Goal: Information Seeking & Learning: Learn about a topic

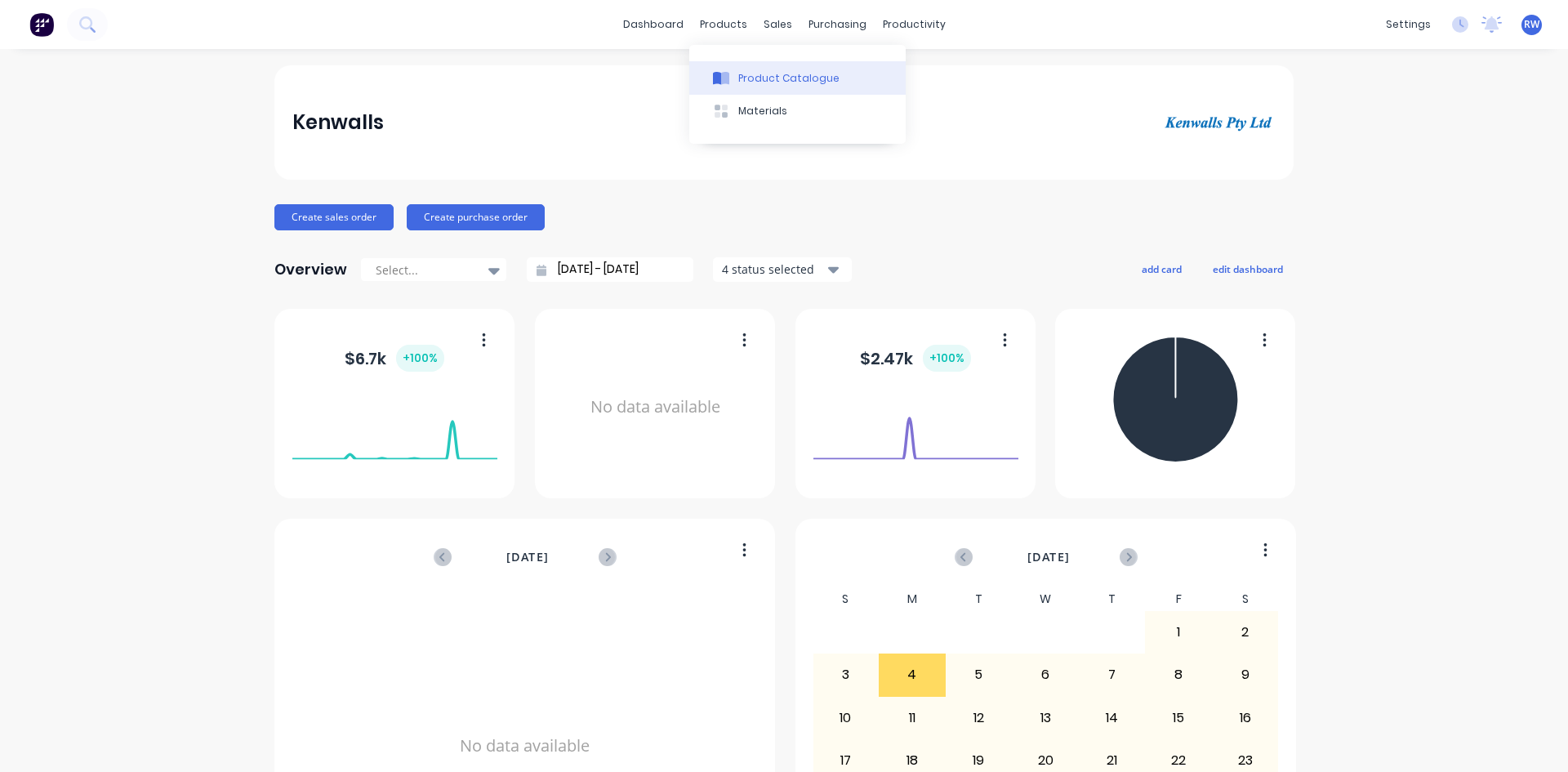
click at [747, 82] on div "Product Catalogue" at bounding box center [789, 78] width 102 height 15
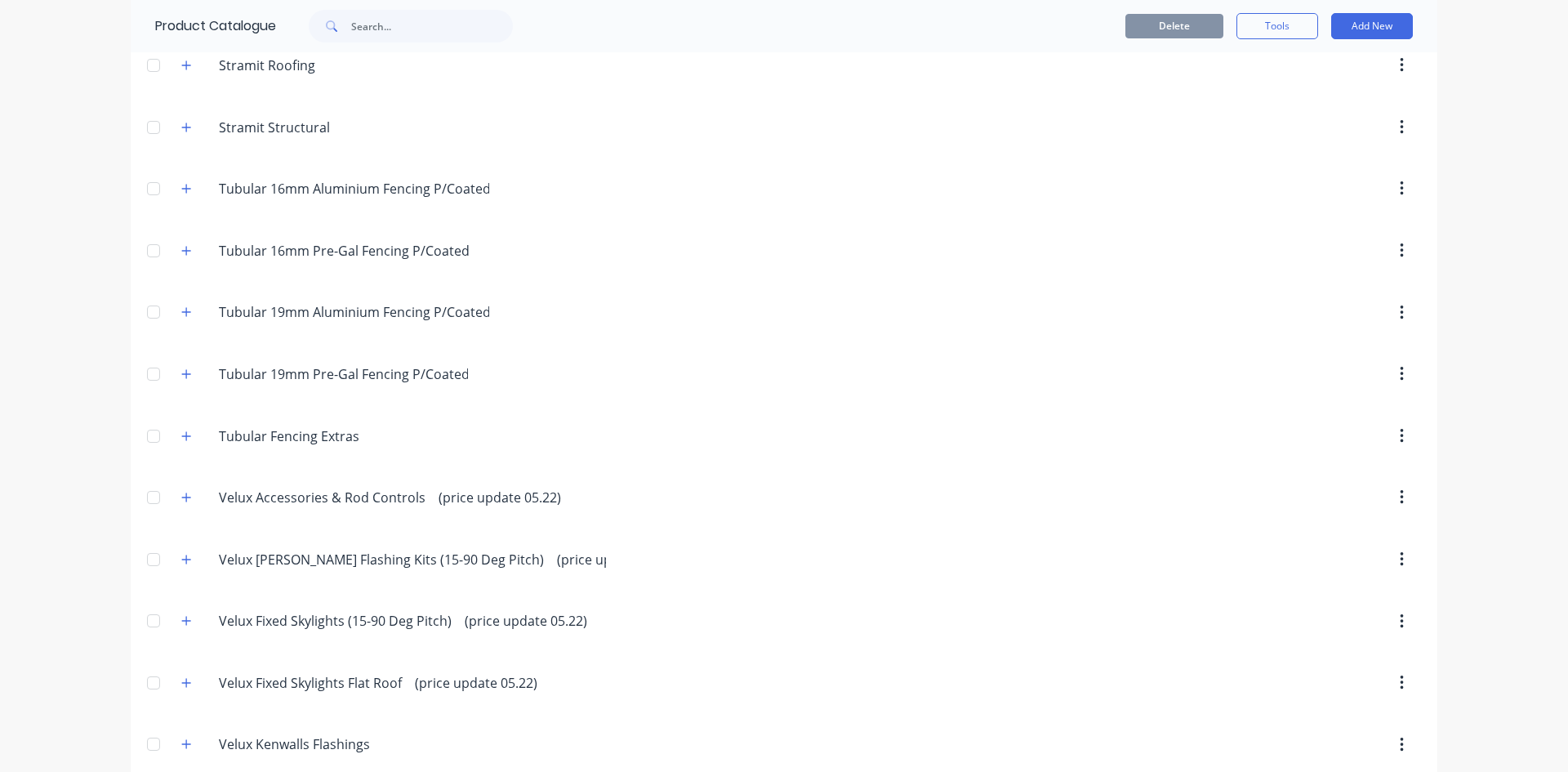
scroll to position [4572, 0]
click at [182, 306] on icon "button" at bounding box center [186, 311] width 10 height 12
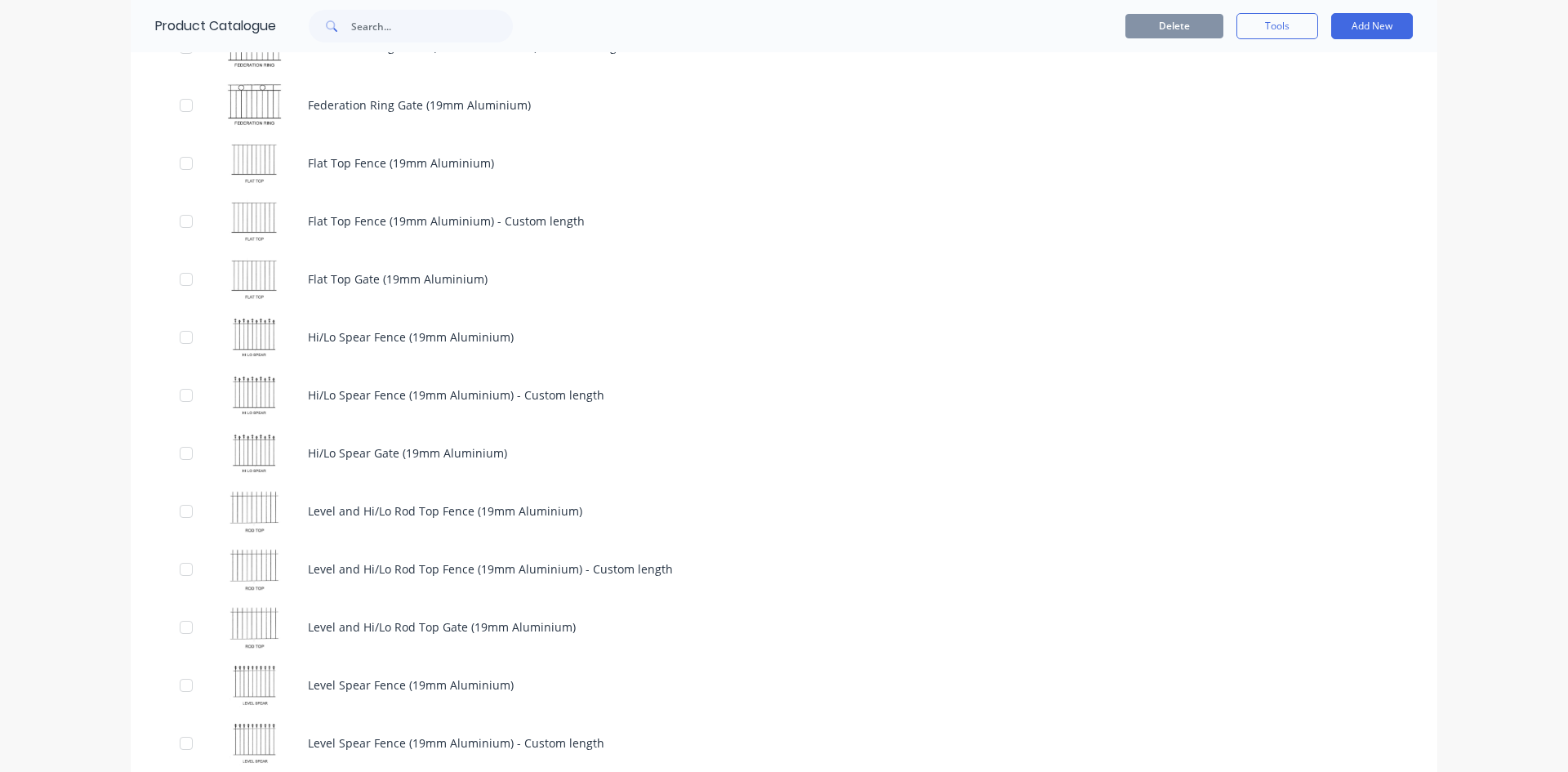
scroll to position [6532, 0]
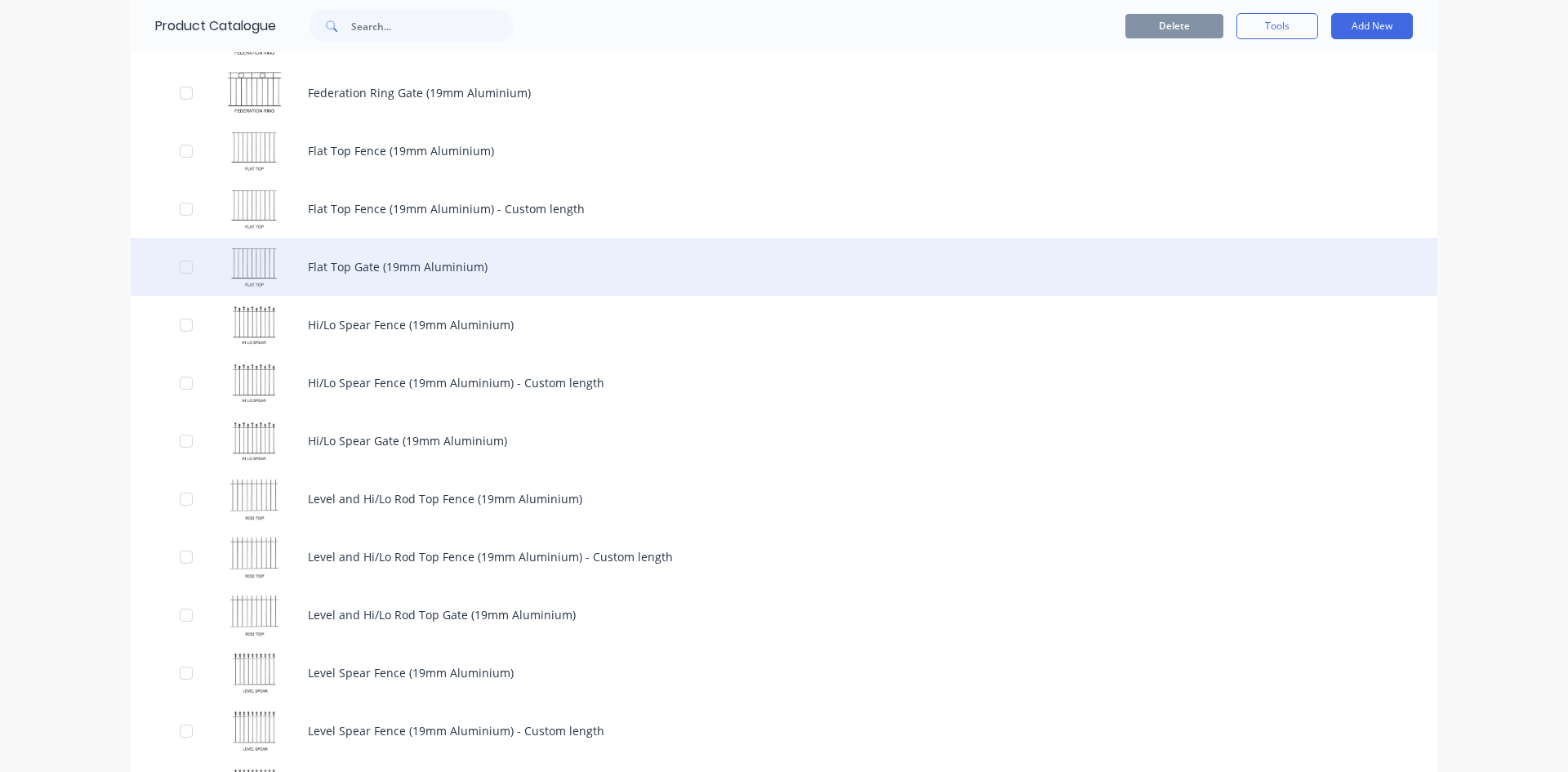
click at [502, 264] on div "Flat Top Gate (19mm Aluminium)" at bounding box center [784, 265] width 1307 height 58
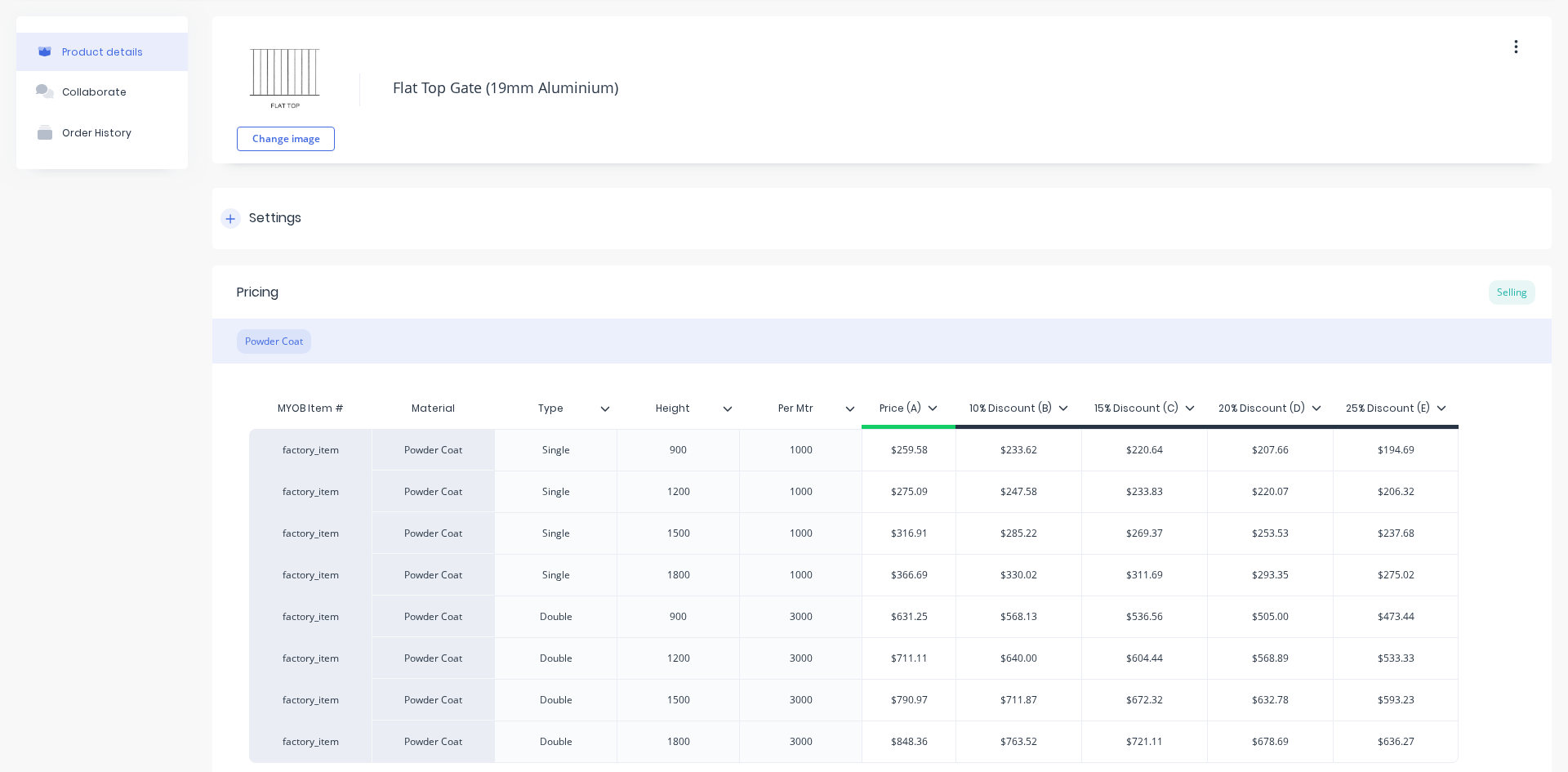
scroll to position [82, 0]
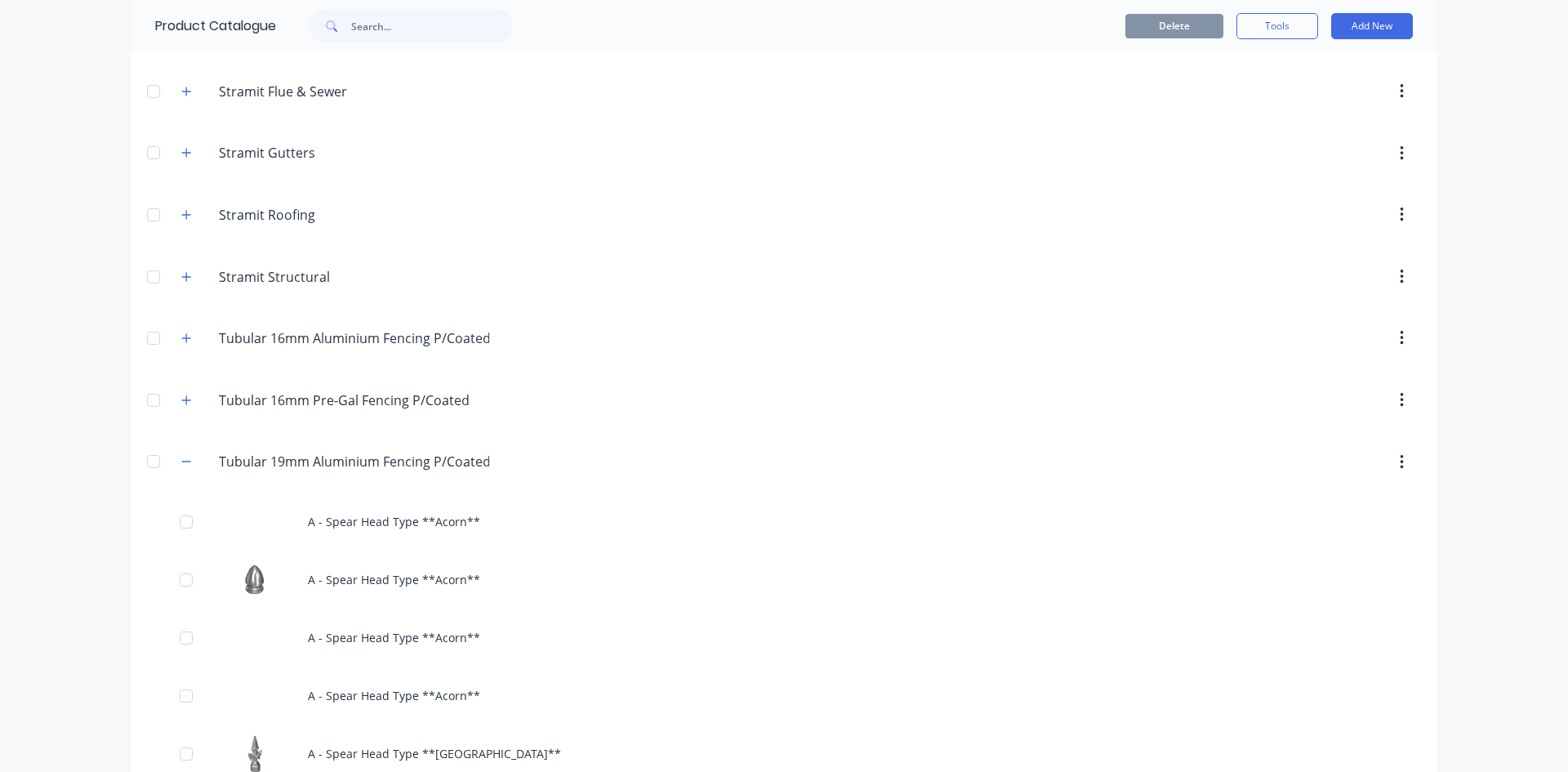
scroll to position [4327, 0]
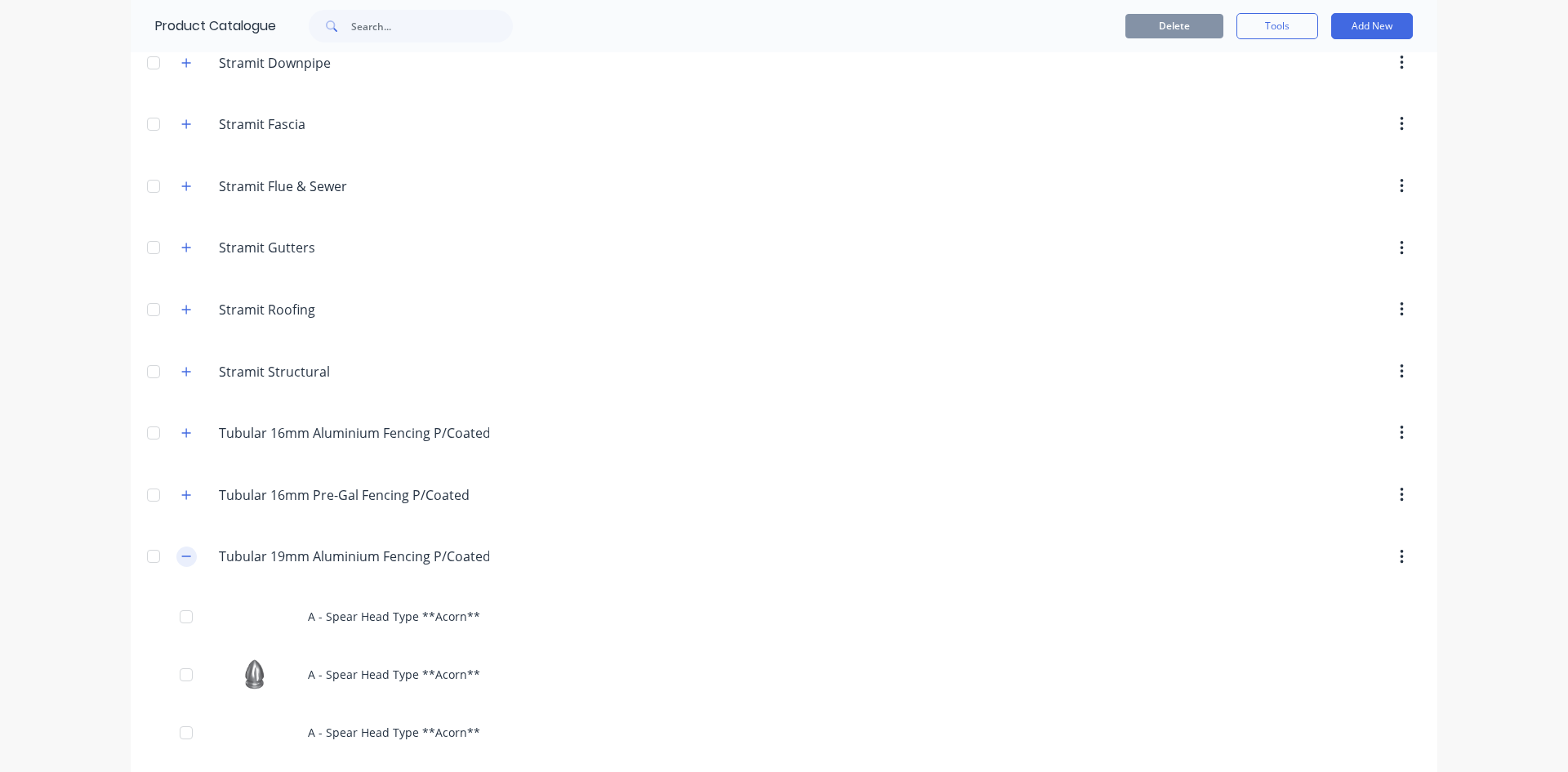
click at [183, 552] on icon "button" at bounding box center [186, 556] width 10 height 12
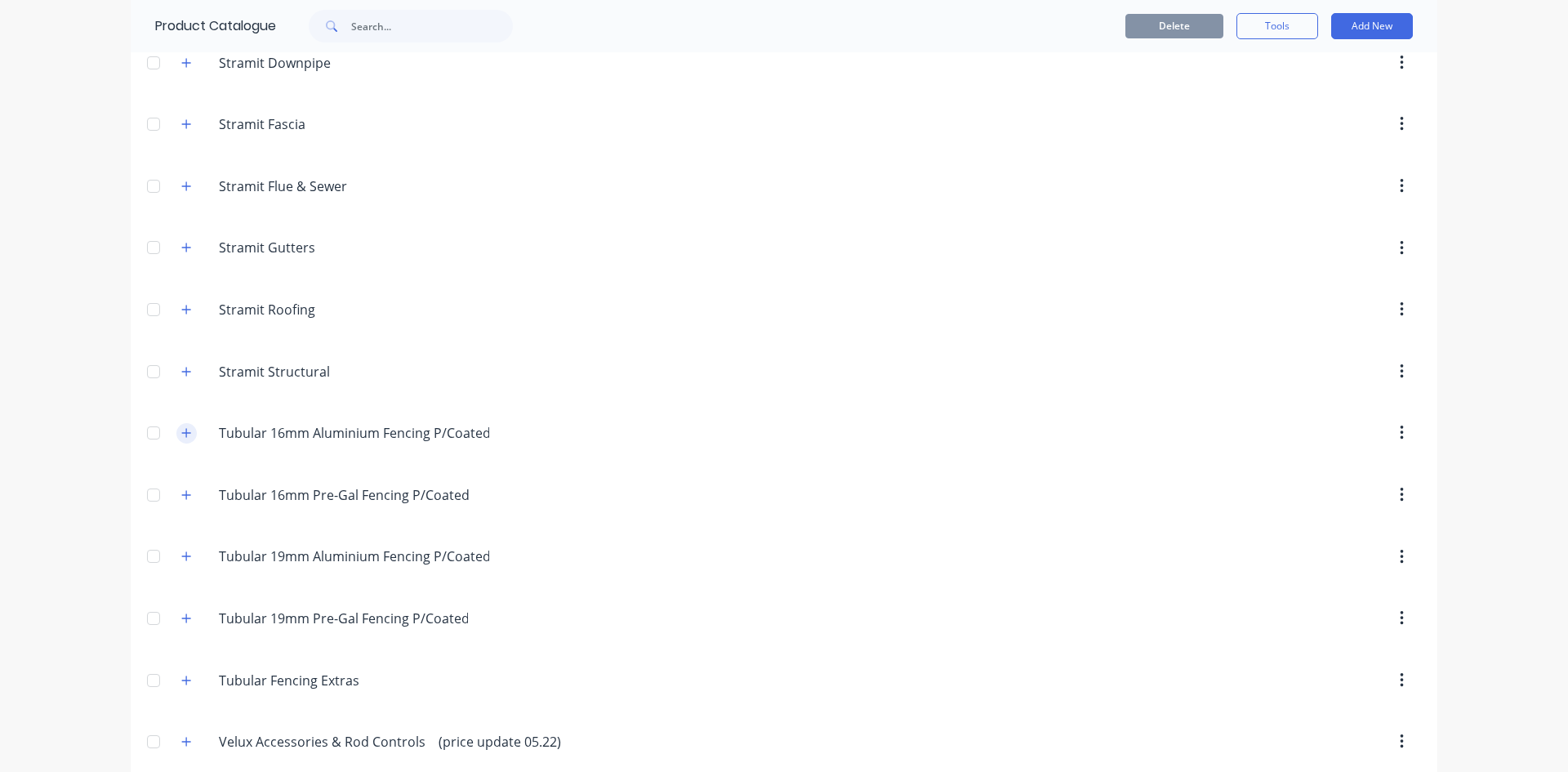
click at [182, 431] on icon "button" at bounding box center [186, 433] width 10 height 12
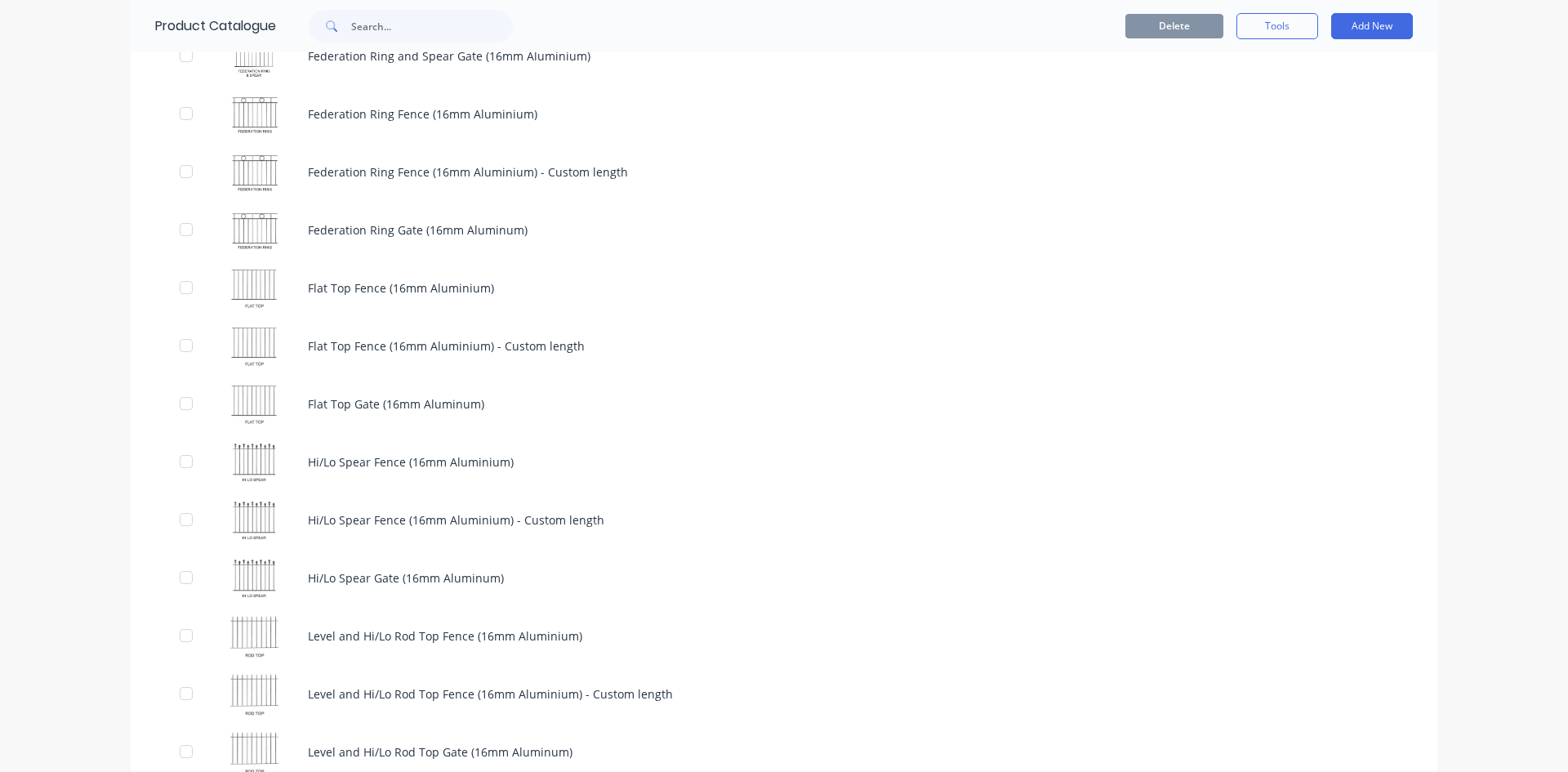
scroll to position [6368, 0]
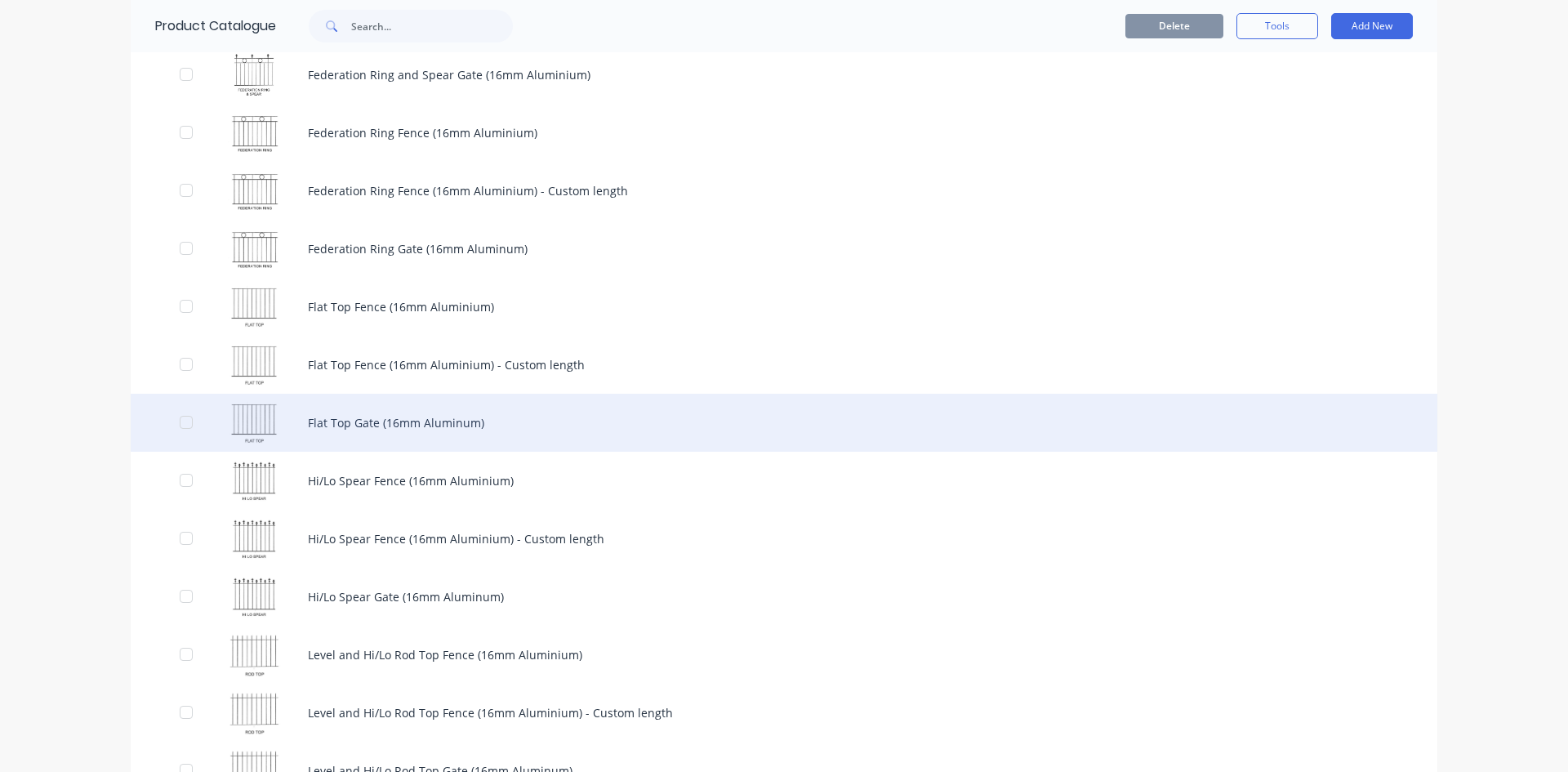
click at [441, 423] on div "Flat Top Gate (16mm Aluminum)" at bounding box center [784, 422] width 1307 height 58
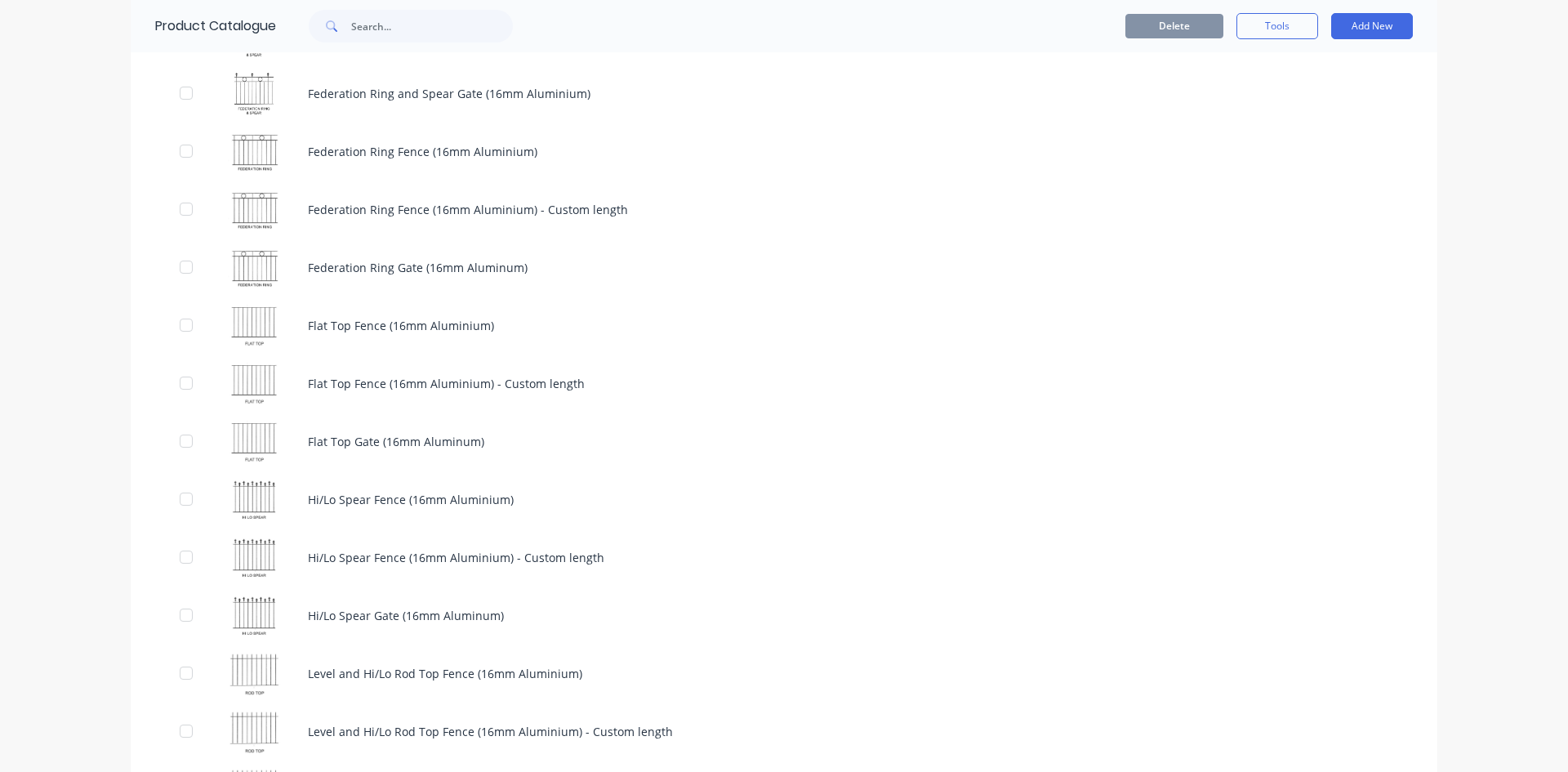
scroll to position [6368, 0]
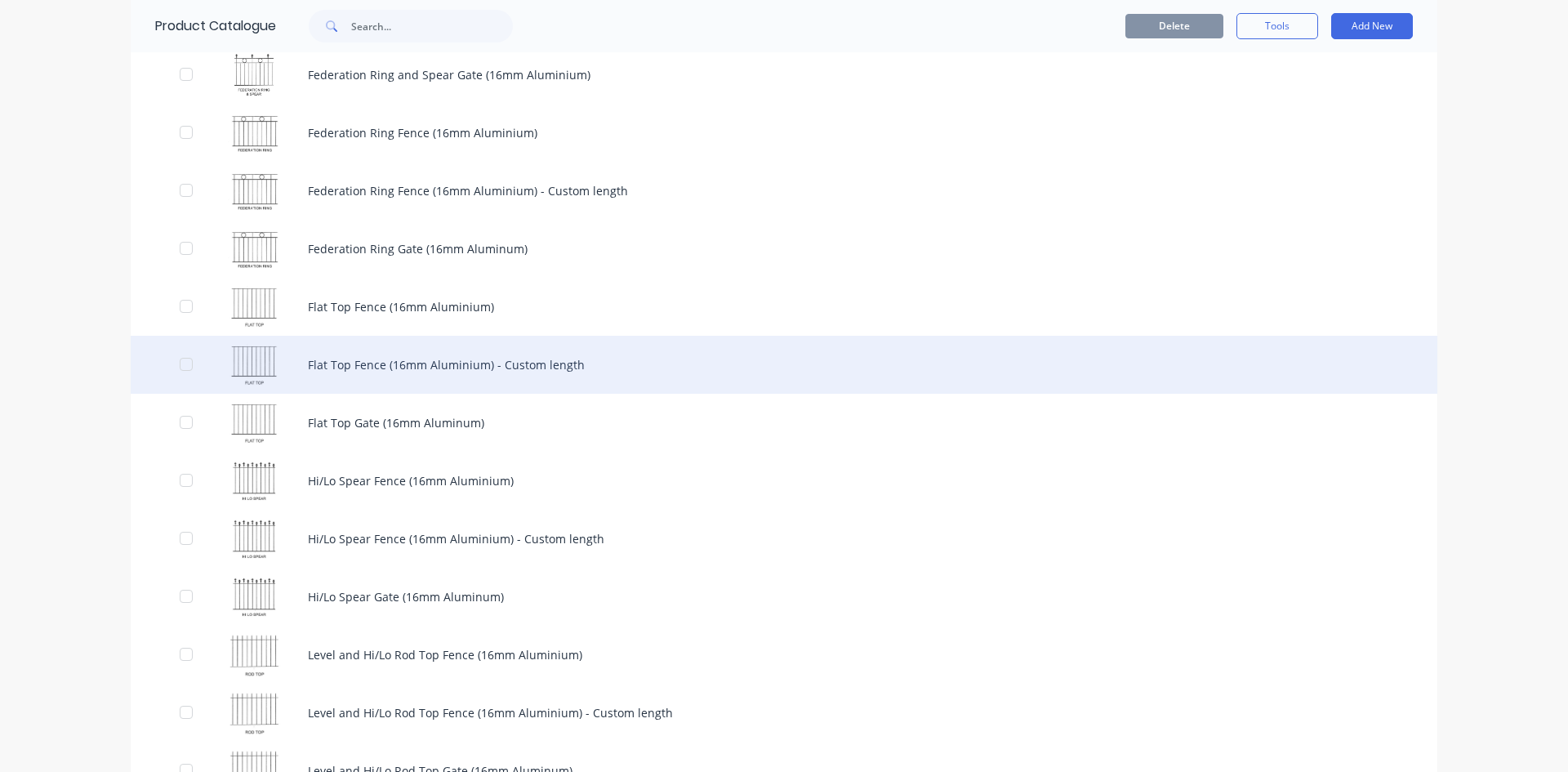
click at [561, 352] on div "Flat Top Fence (16mm Aluminium) - Custom length" at bounding box center [784, 364] width 1307 height 58
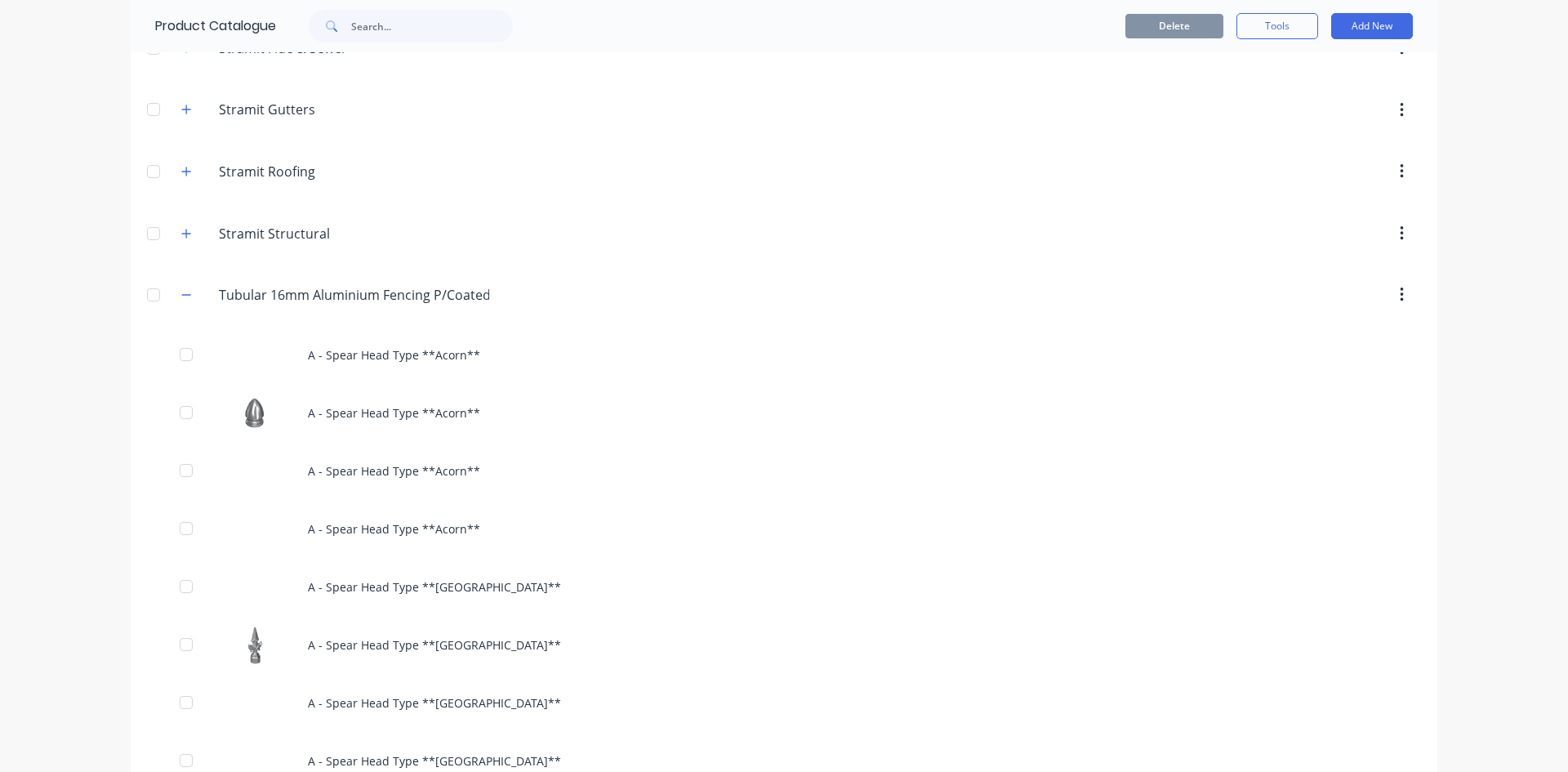
scroll to position [4572, 0]
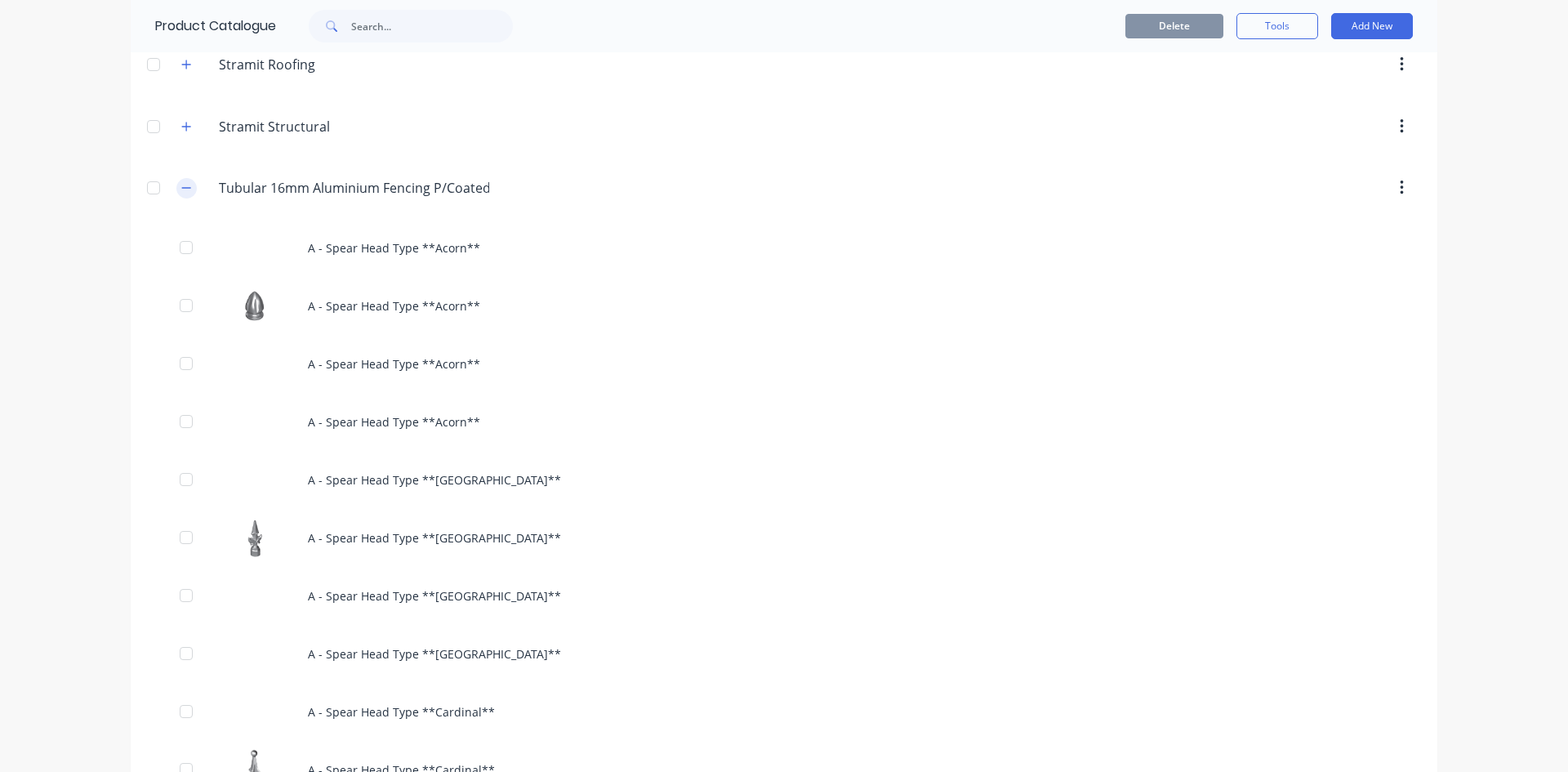
click at [177, 181] on button "button" at bounding box center [186, 187] width 21 height 20
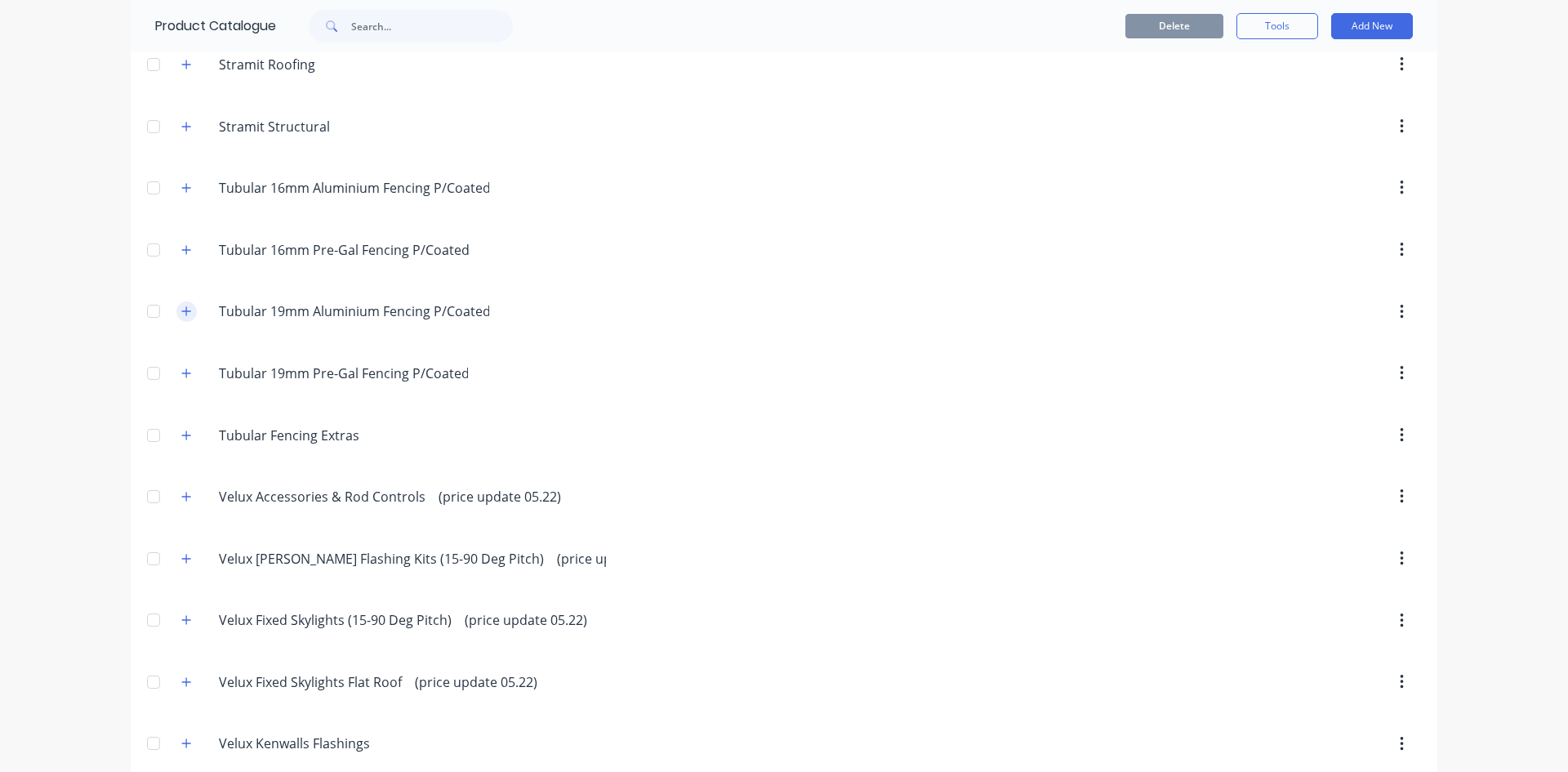
click at [183, 311] on icon "button" at bounding box center [186, 311] width 9 height 9
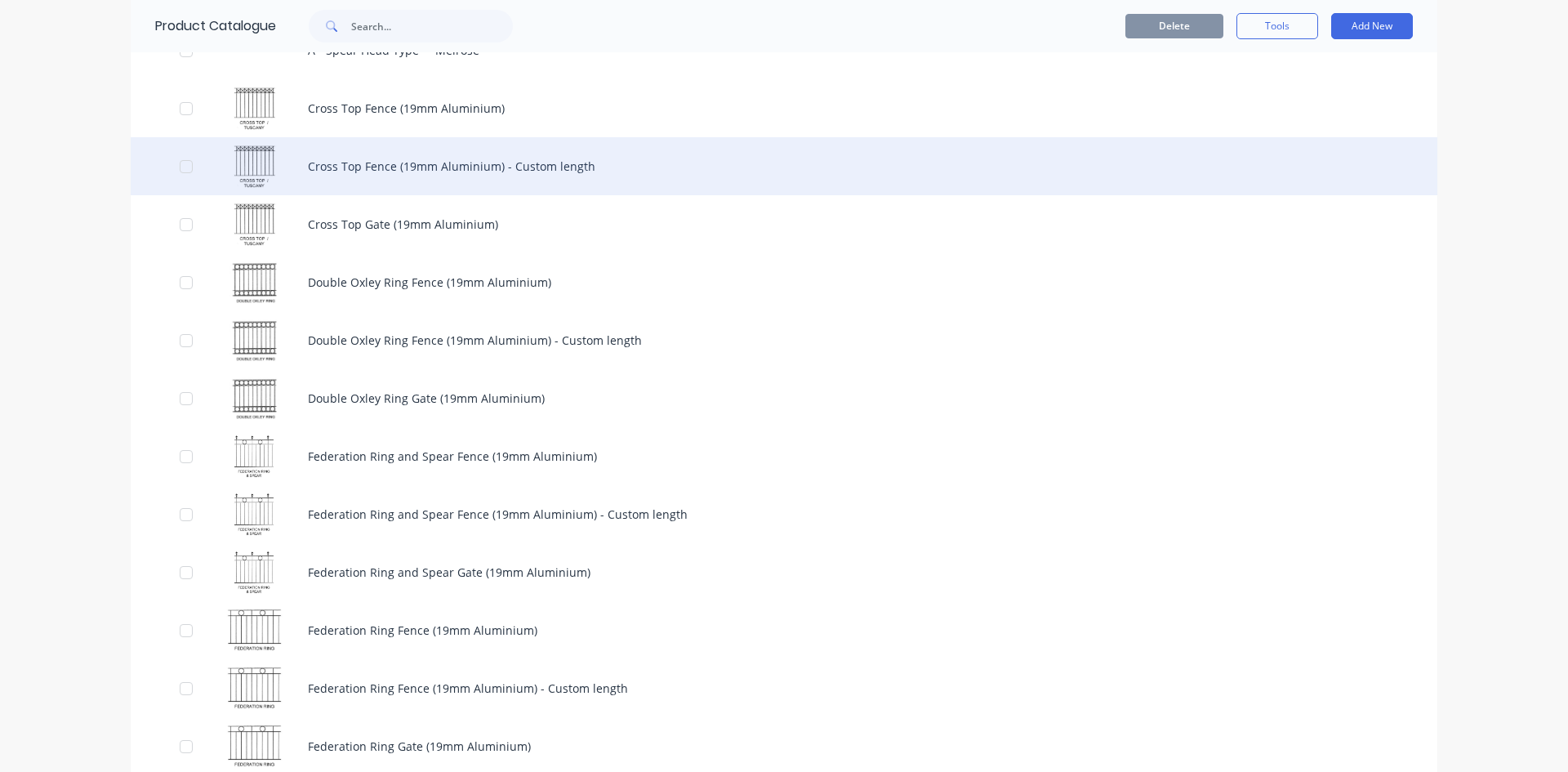
scroll to position [6450, 0]
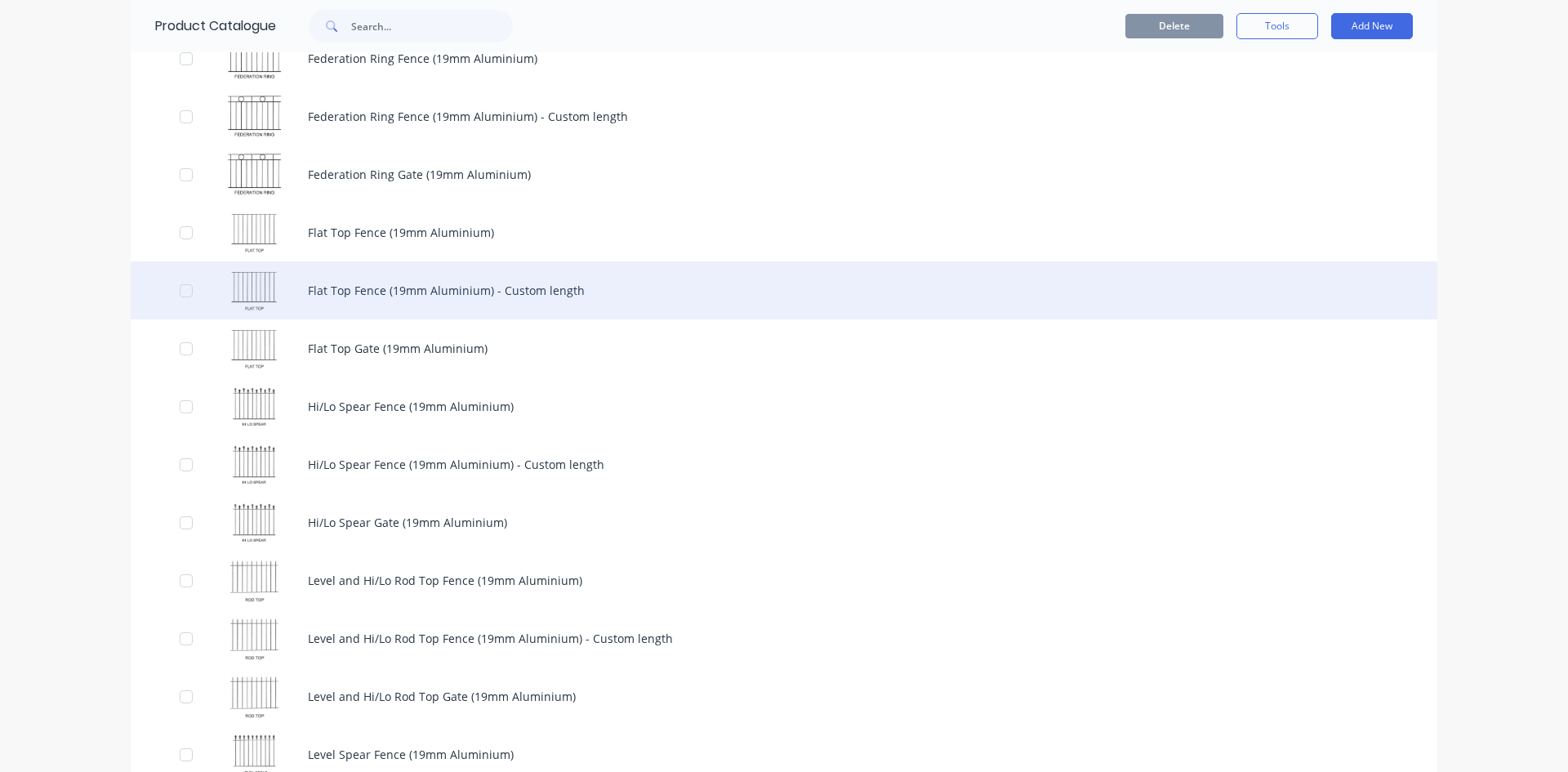
click at [454, 295] on div "Flat Top Fence (19mm Aluminium) - Custom length" at bounding box center [784, 290] width 1307 height 58
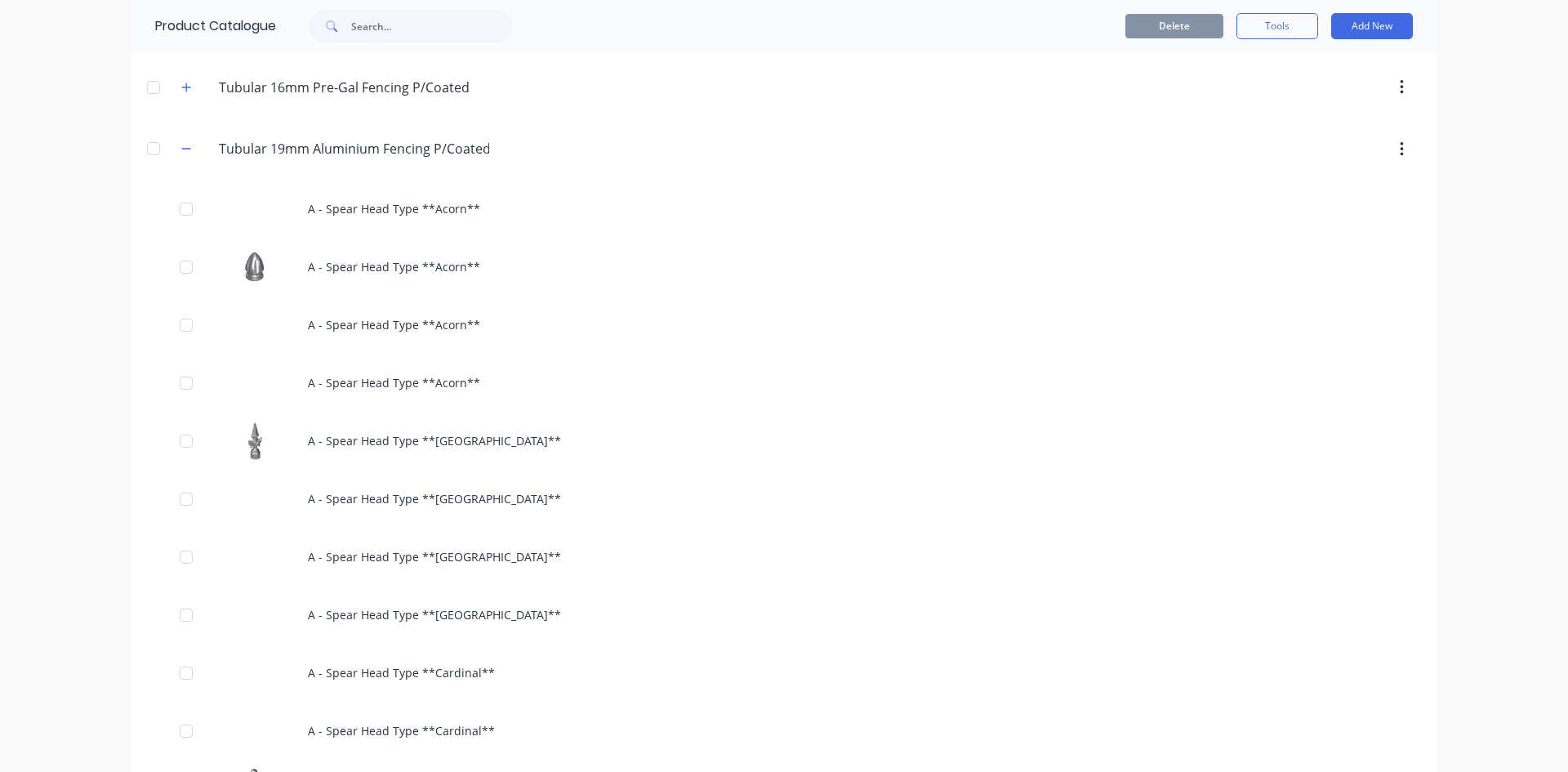
scroll to position [4490, 0]
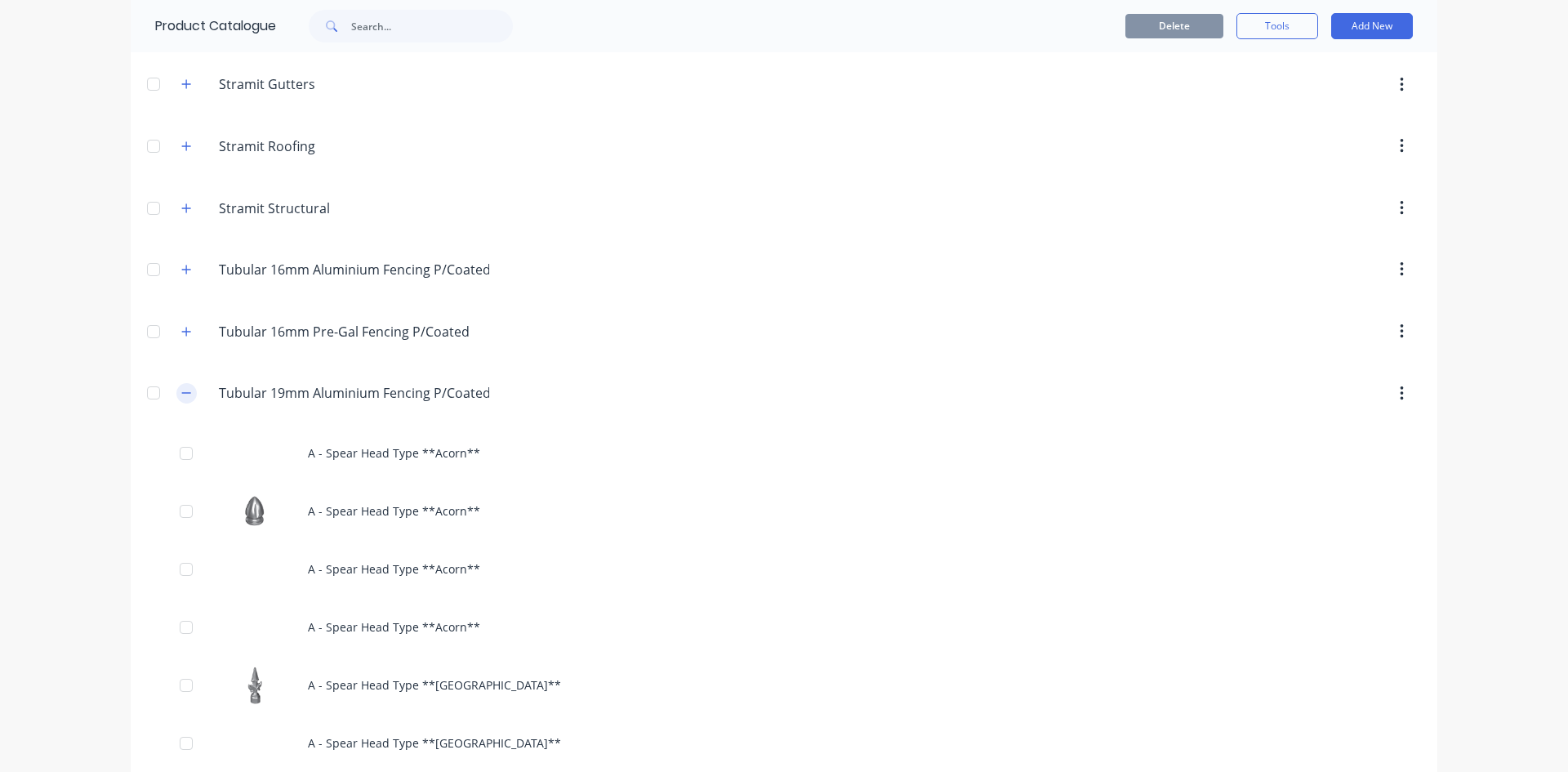
click at [189, 395] on button "button" at bounding box center [186, 392] width 21 height 20
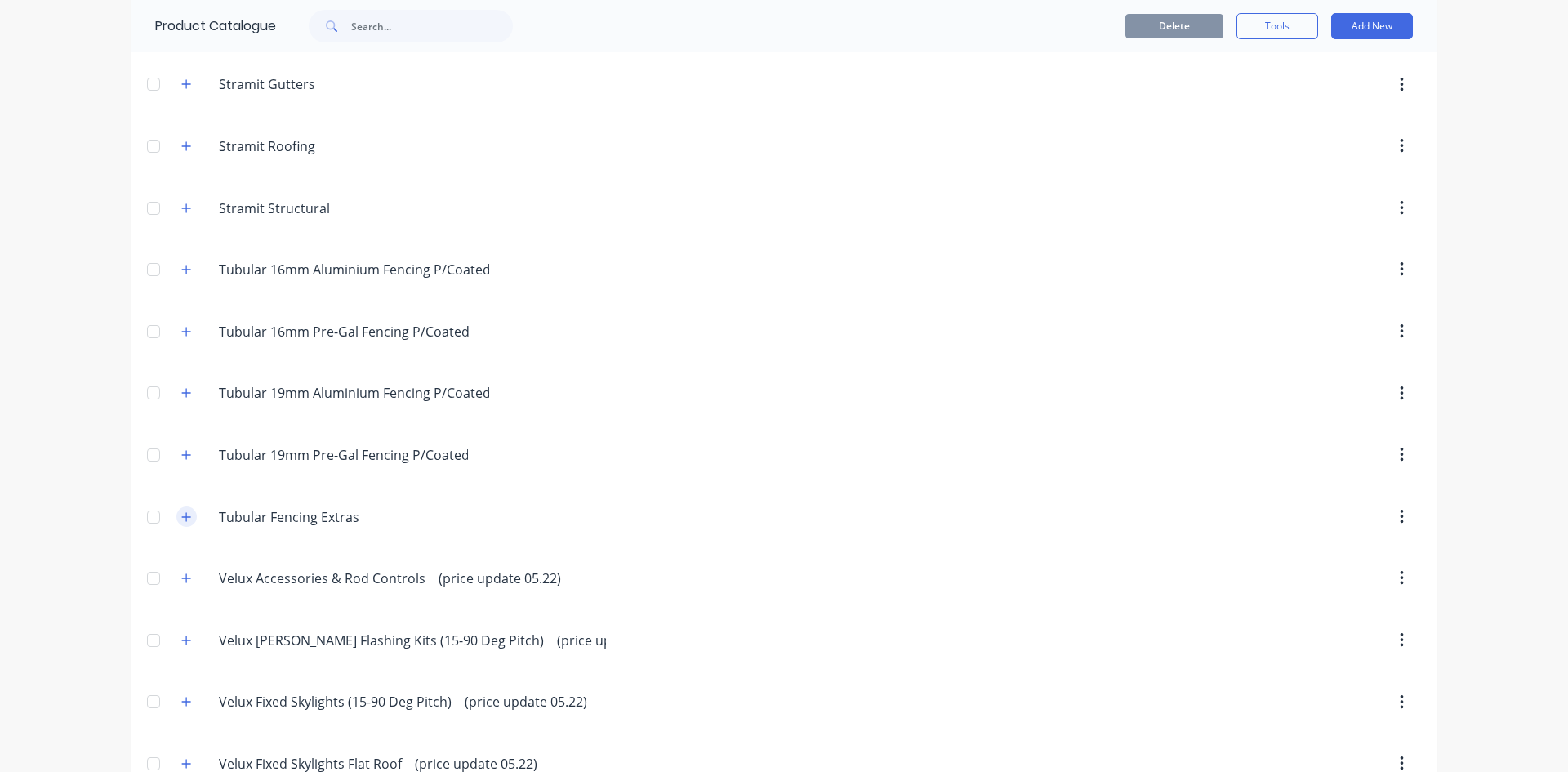
click at [184, 511] on icon "button" at bounding box center [186, 517] width 10 height 12
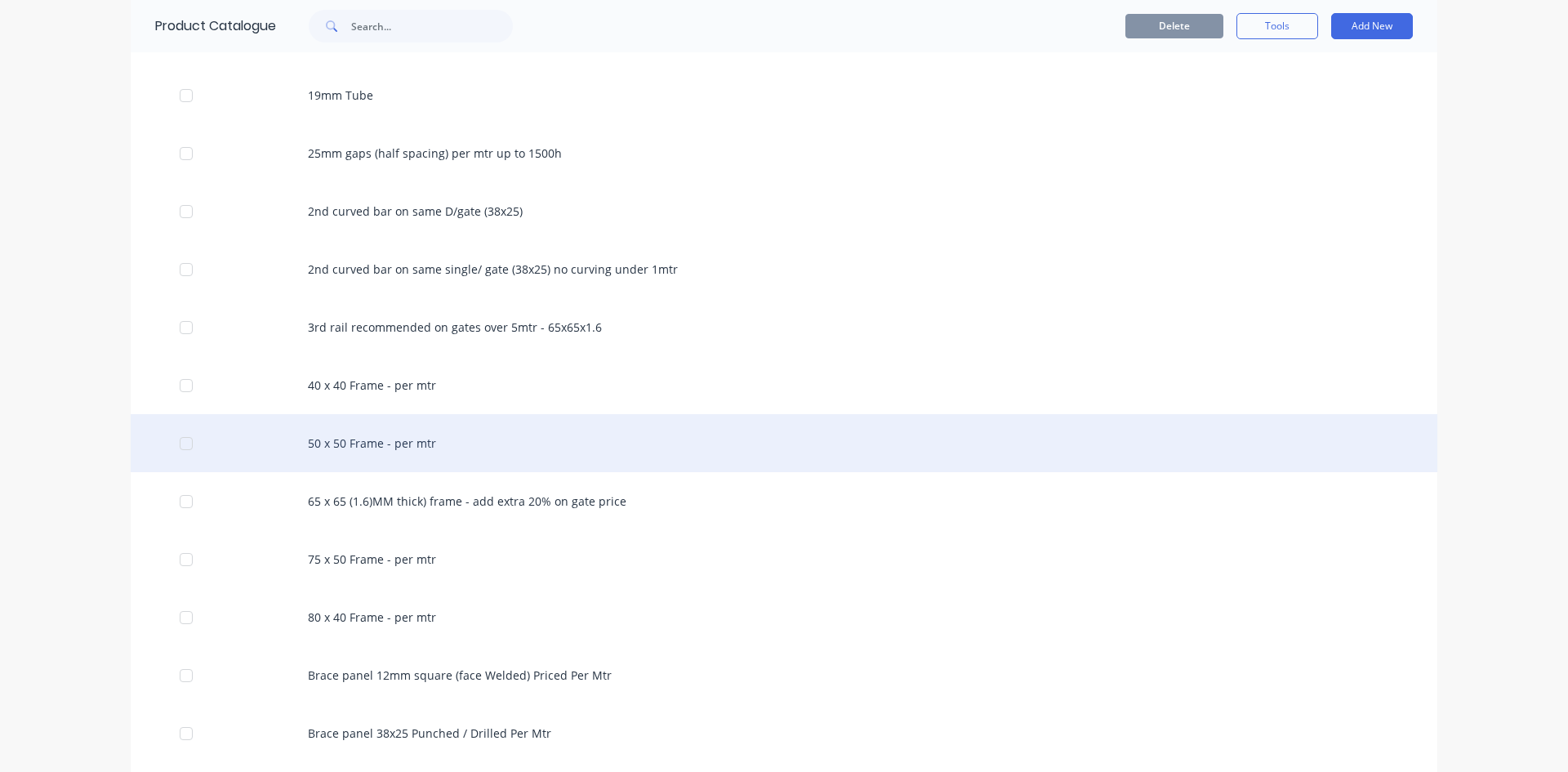
scroll to position [4980, 0]
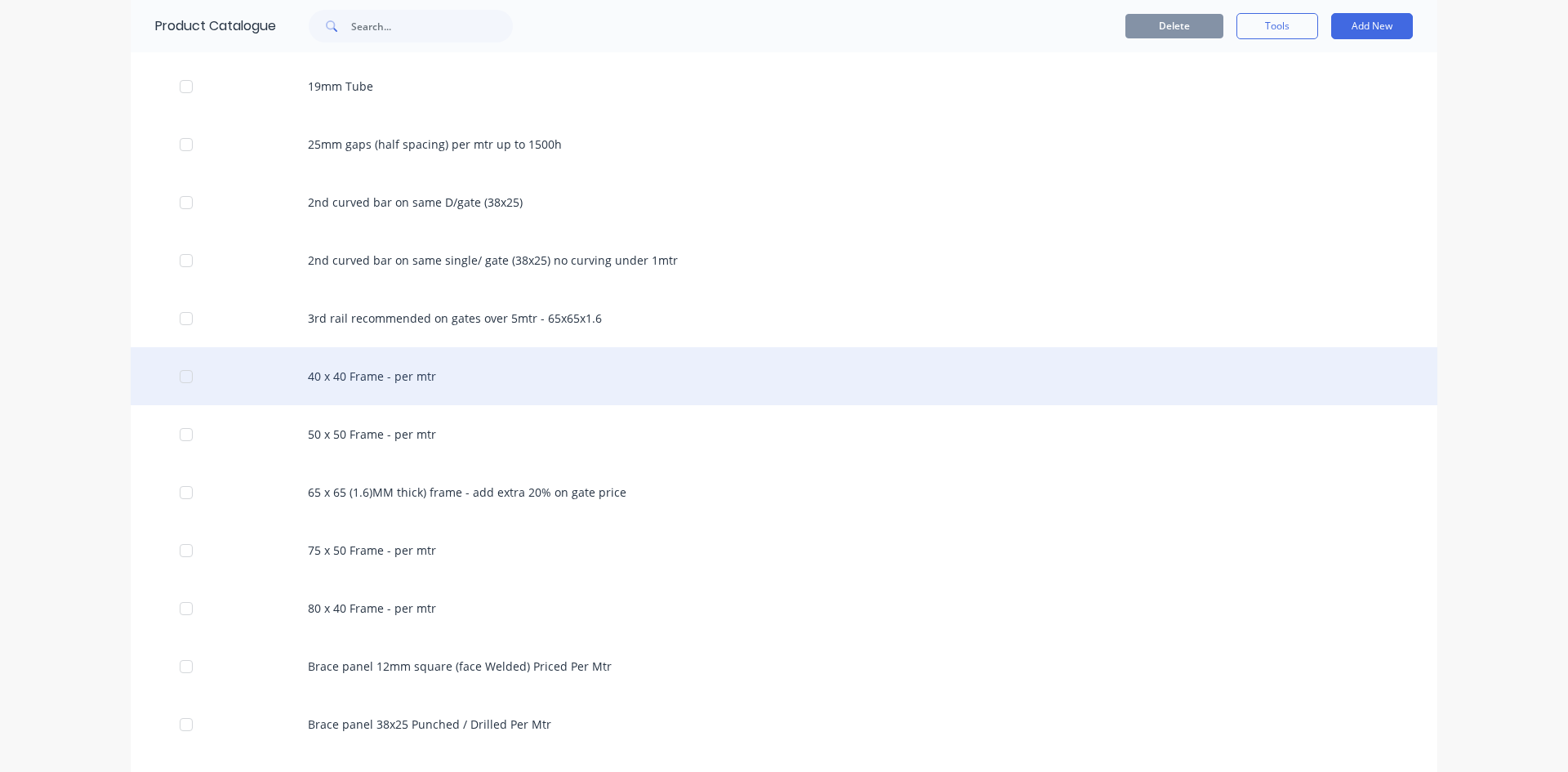
click at [542, 367] on div "40 x 40 Frame - per mtr" at bounding box center [784, 376] width 1307 height 58
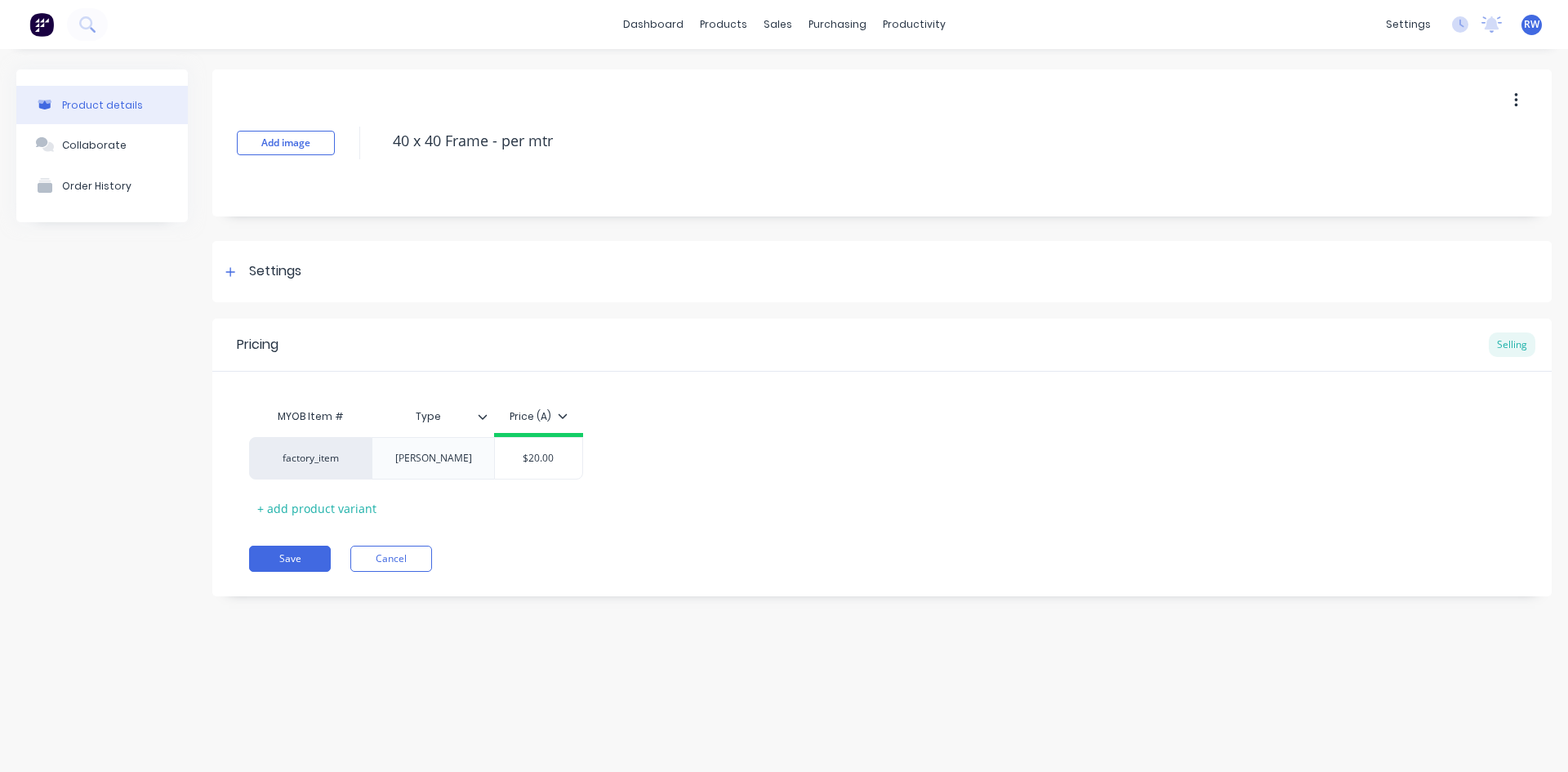
type textarea "x"
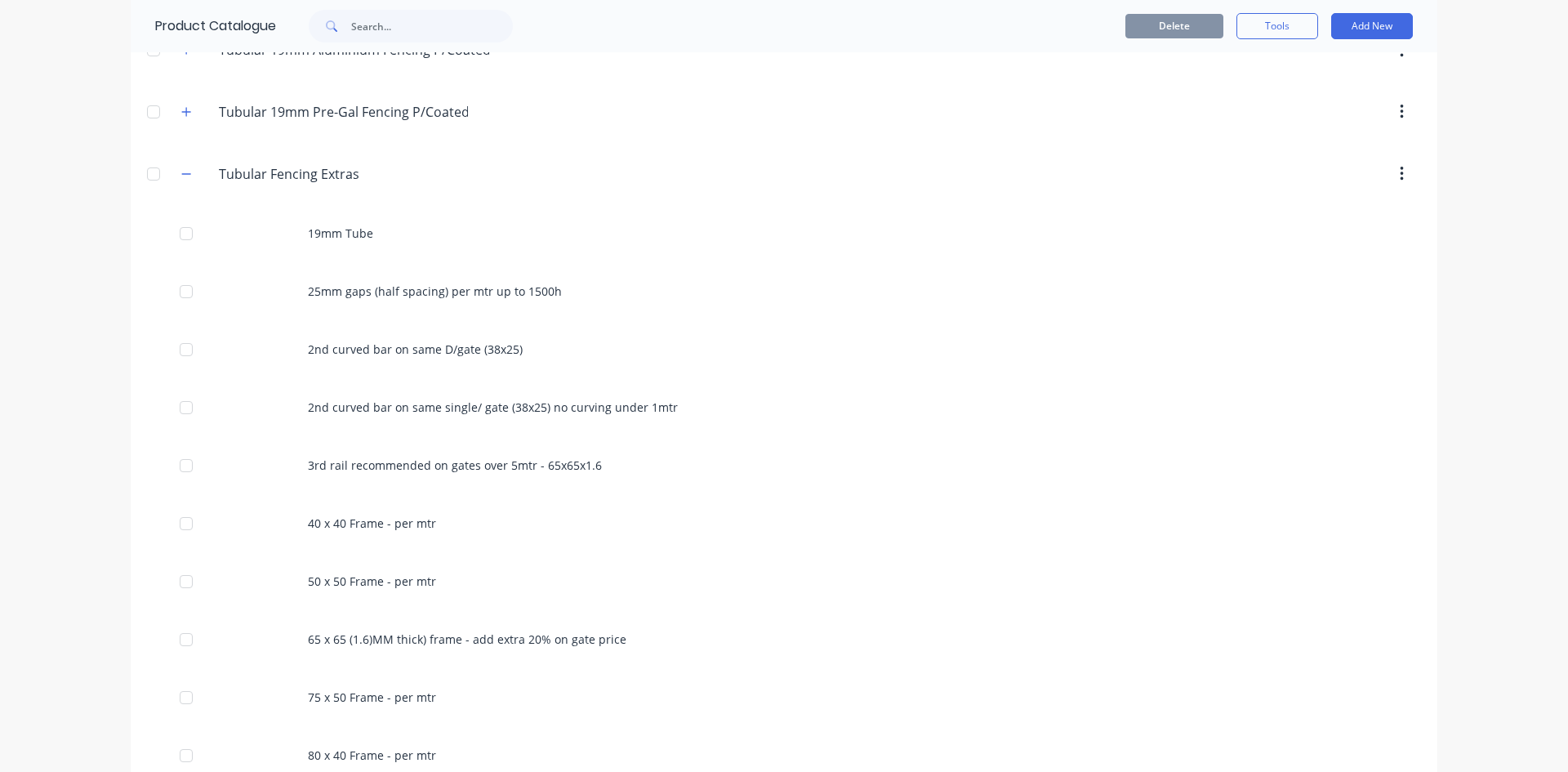
scroll to position [4817, 0]
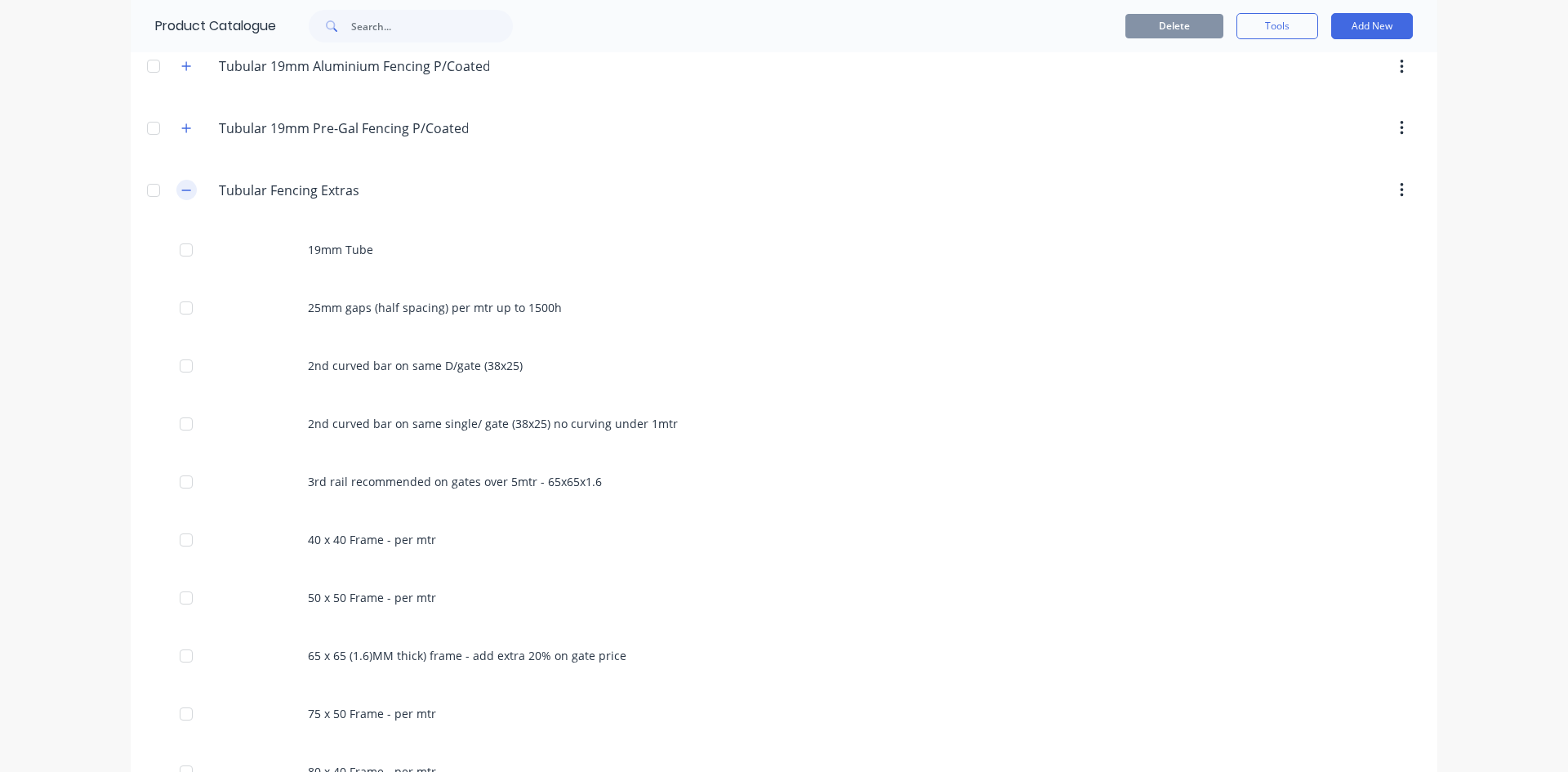
click at [183, 189] on icon "button" at bounding box center [186, 189] width 9 height 1
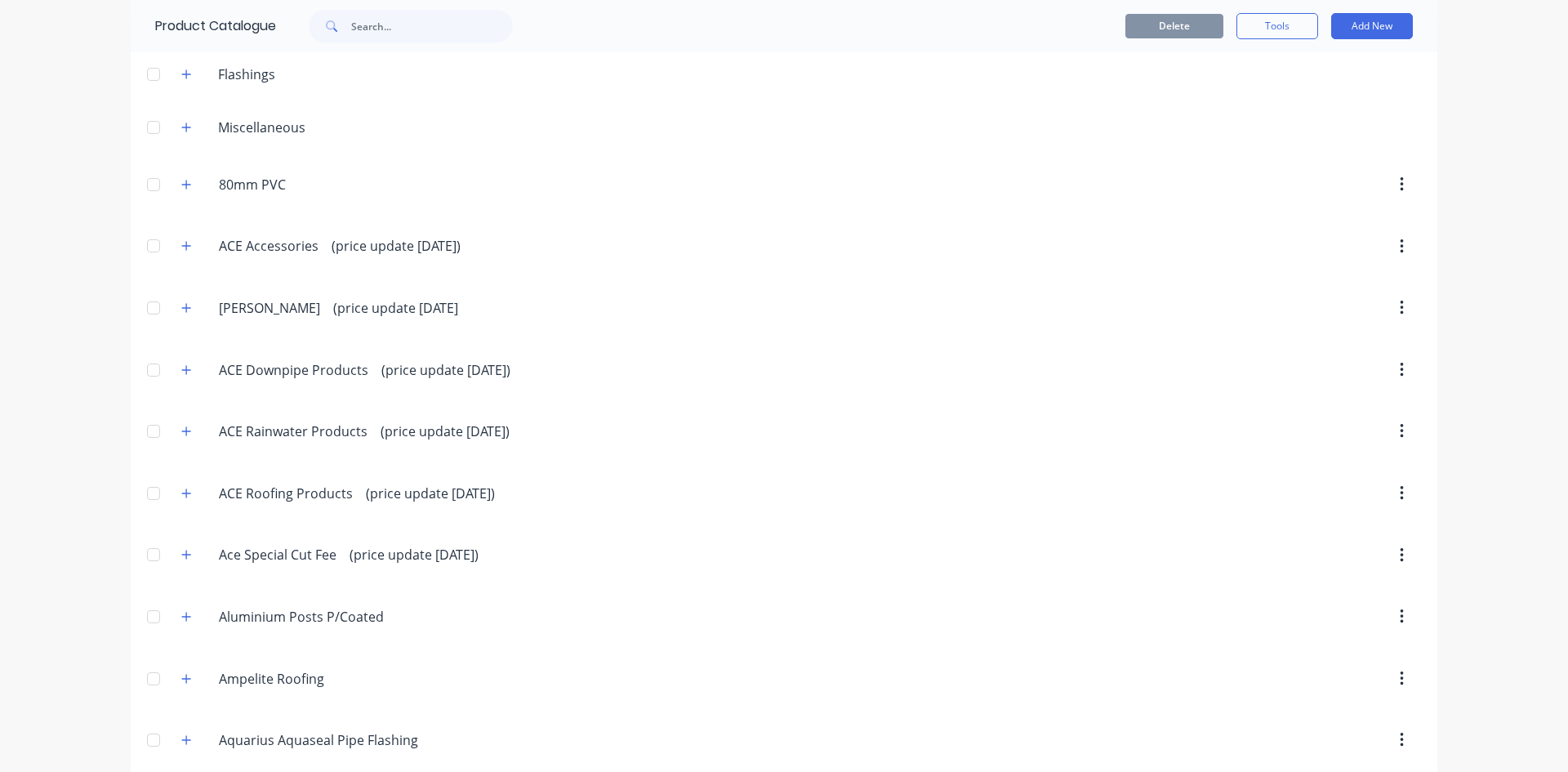
scroll to position [0, 0]
